Goal: Transaction & Acquisition: Purchase product/service

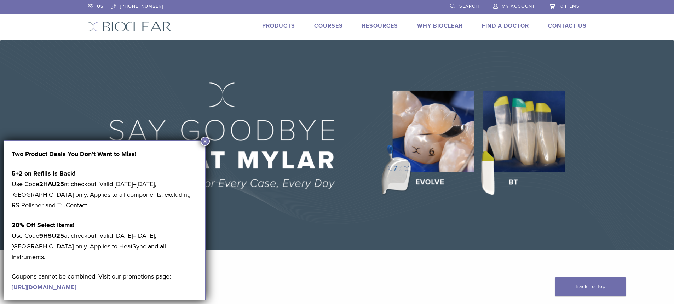
click at [276, 25] on link "Products" at bounding box center [278, 25] width 33 height 7
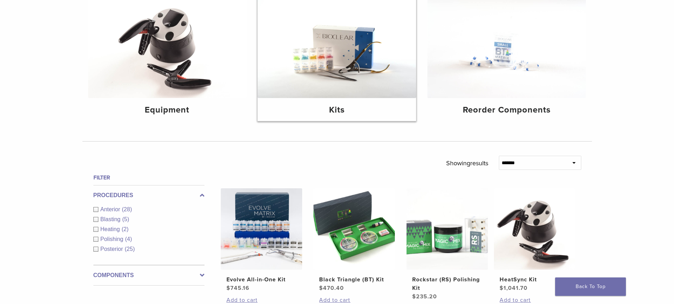
scroll to position [71, 0]
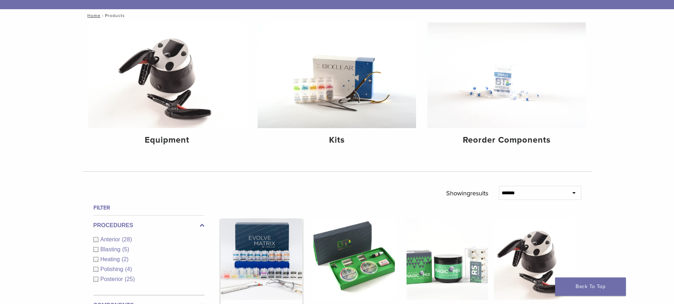
click at [265, 249] on img at bounding box center [261, 258] width 81 height 81
